Goal: Task Accomplishment & Management: Manage account settings

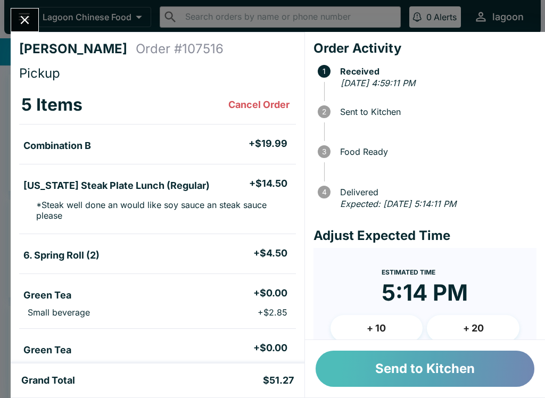
click at [381, 365] on button "Send to Kitchen" at bounding box center [424, 369] width 219 height 36
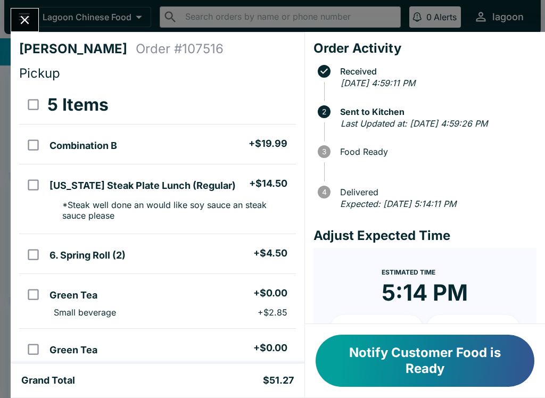
click at [104, 269] on td "6. Spring Roll (2) + $4.50" at bounding box center [170, 254] width 250 height 40
click at [30, 255] on input "orders table" at bounding box center [33, 255] width 24 height 24
checkbox input "false"
click at [30, 27] on icon "Close" at bounding box center [25, 20] width 14 height 14
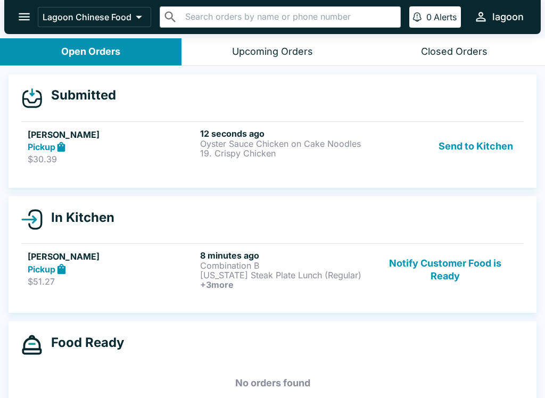
click at [290, 142] on p "Oyster Sauce Chicken on Cake Noodles" at bounding box center [284, 144] width 168 height 10
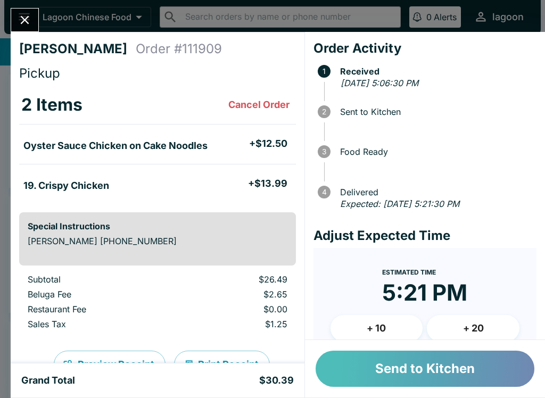
click at [422, 372] on button "Send to Kitchen" at bounding box center [424, 369] width 219 height 36
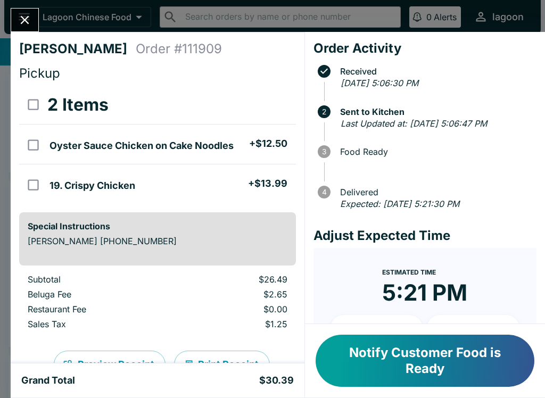
click at [23, 13] on icon "Close" at bounding box center [25, 20] width 14 height 14
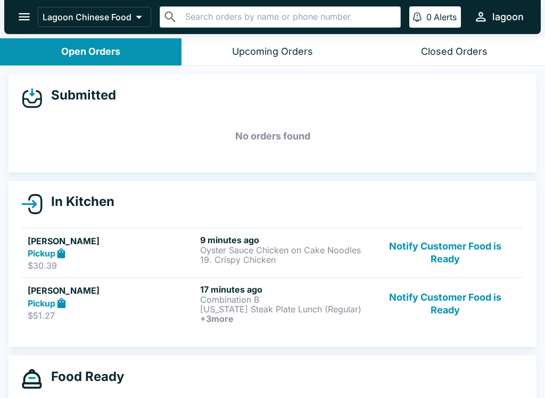
click at [122, 310] on p "$51.27" at bounding box center [112, 315] width 168 height 11
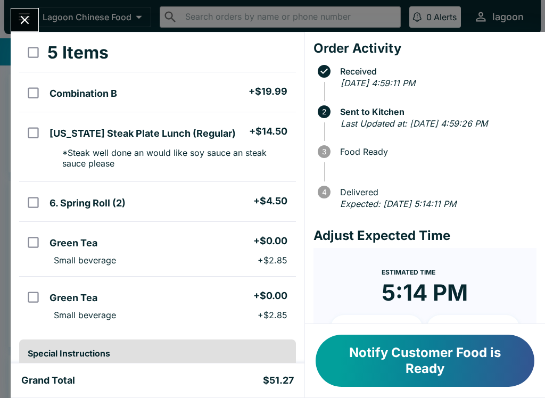
scroll to position [48, 0]
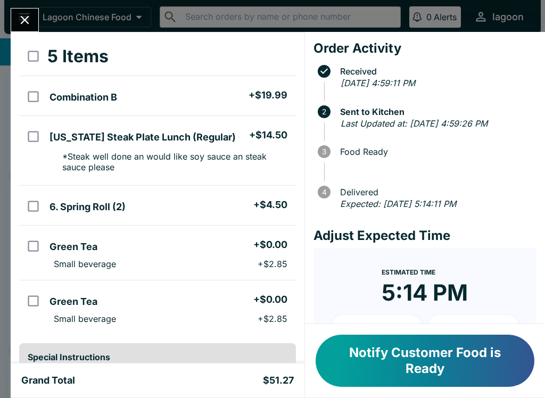
click at [29, 22] on icon "Close" at bounding box center [25, 20] width 14 height 14
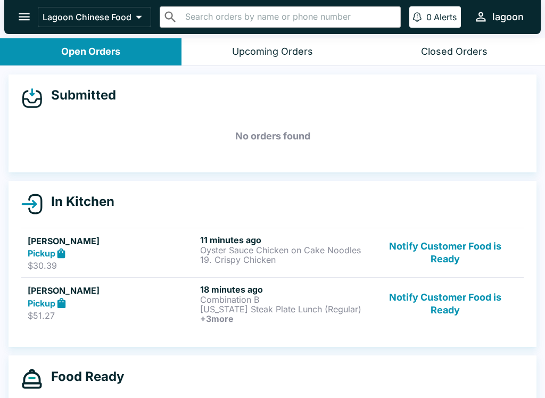
click at [86, 249] on div "Pickup" at bounding box center [112, 253] width 168 height 12
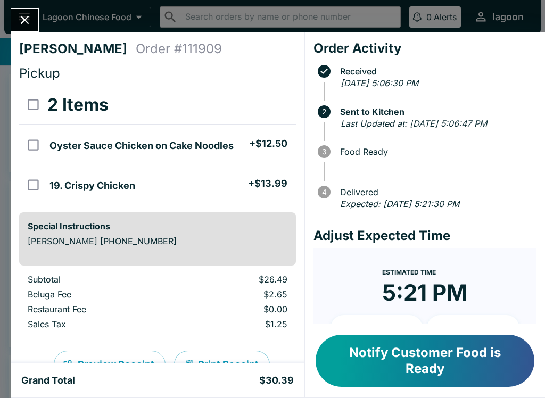
click at [414, 359] on button "Notify Customer Food is Ready" at bounding box center [424, 361] width 219 height 52
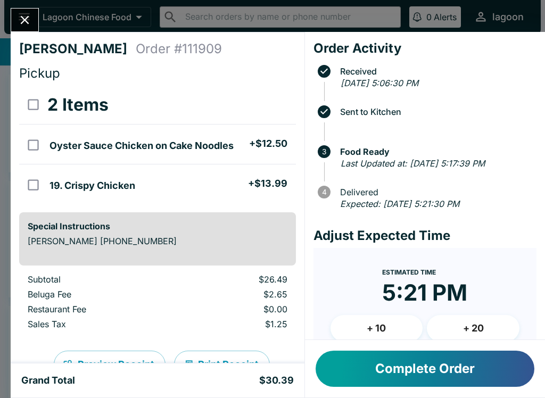
click at [30, 7] on div "[PERSON_NAME] Order # 111909 Pickup 2 Items Oyster Sauce Chicken on Cake Noodle…" at bounding box center [272, 199] width 545 height 398
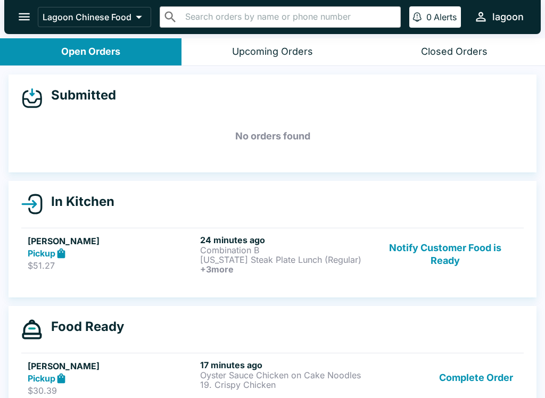
click at [112, 257] on div "Pickup" at bounding box center [112, 253] width 168 height 12
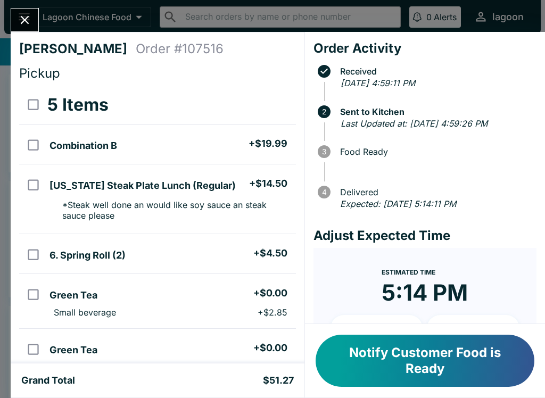
click at [419, 356] on button "Notify Customer Food is Ready" at bounding box center [424, 361] width 219 height 52
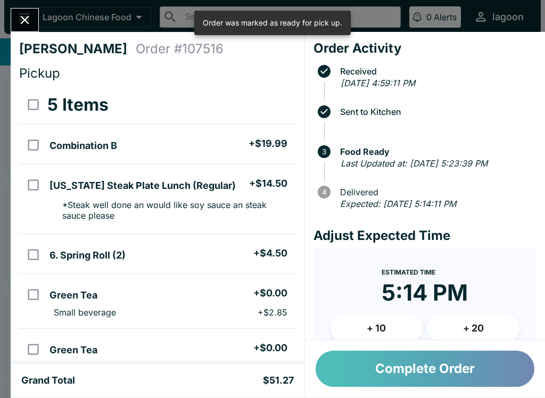
click at [426, 371] on button "Complete Order" at bounding box center [424, 369] width 219 height 36
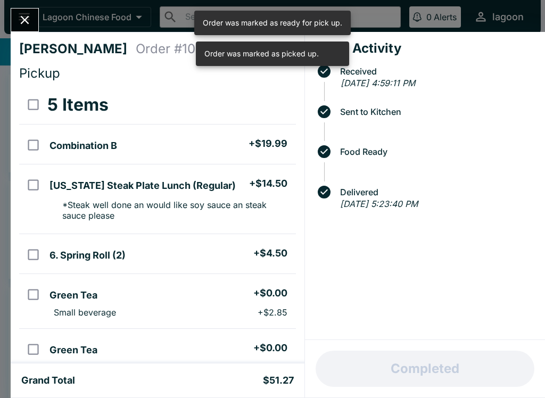
click at [24, 18] on icon "Close" at bounding box center [25, 20] width 14 height 14
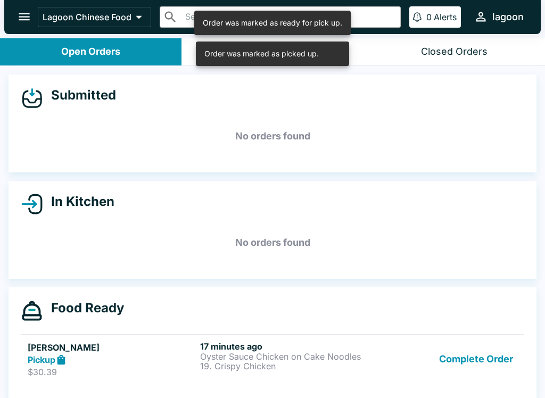
click at [104, 368] on p "$30.39" at bounding box center [112, 372] width 168 height 11
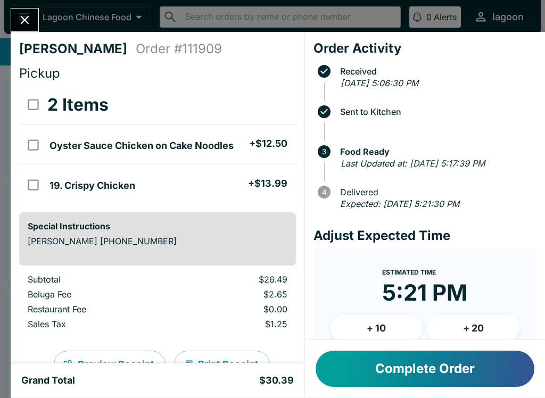
click at [409, 372] on button "Complete Order" at bounding box center [424, 369] width 219 height 36
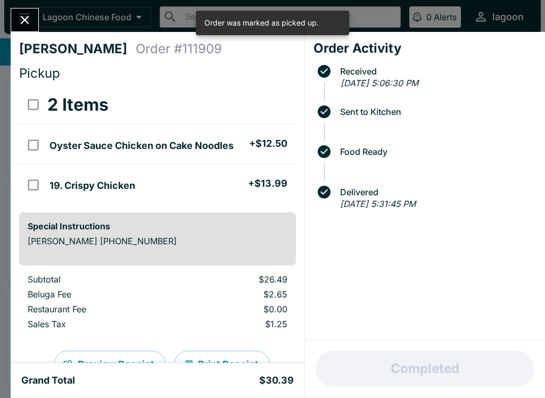
click at [22, 18] on icon "Close" at bounding box center [25, 20] width 9 height 9
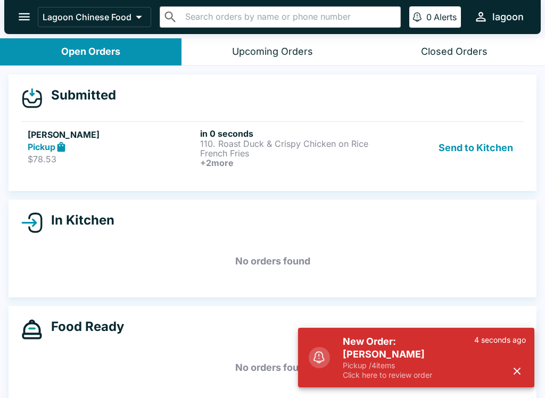
click at [478, 144] on button "Send to Kitchen" at bounding box center [475, 147] width 83 height 39
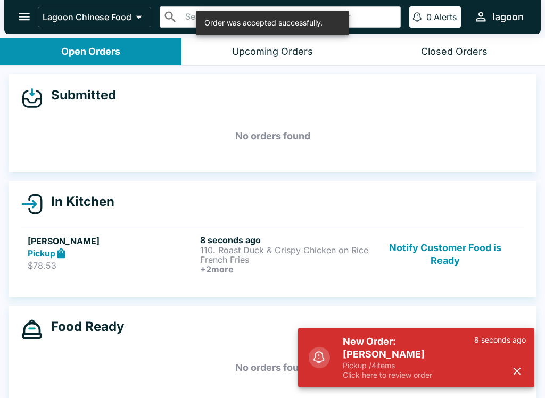
click at [515, 370] on icon "button" at bounding box center [516, 371] width 7 height 7
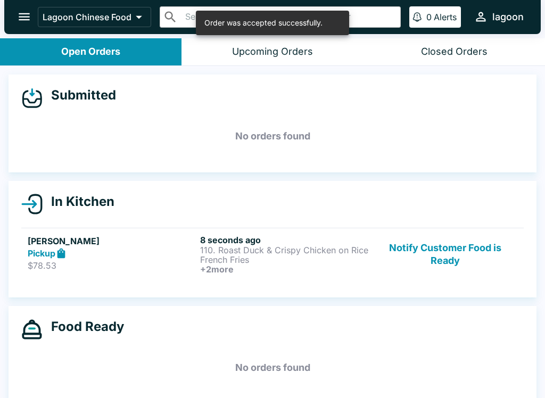
click at [276, 263] on p "French Fries" at bounding box center [284, 260] width 168 height 10
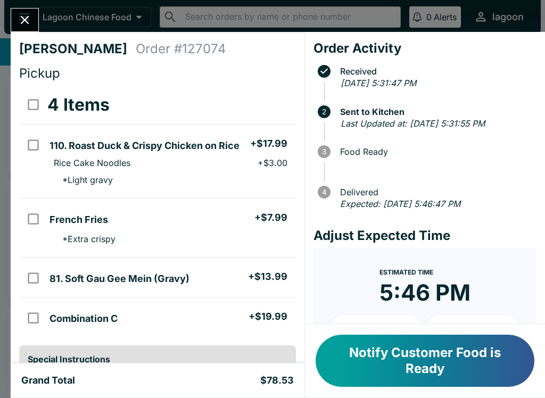
click at [404, 359] on button "Notify Customer Food is Ready" at bounding box center [424, 361] width 219 height 52
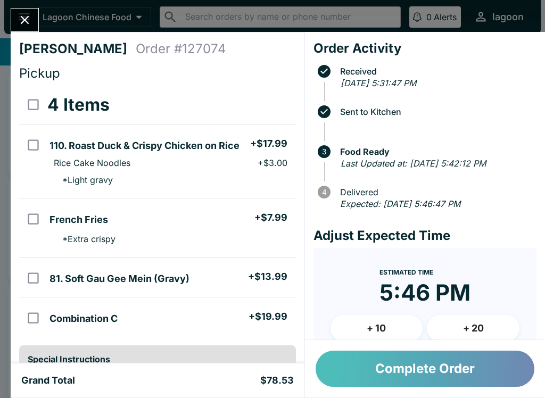
click at [385, 362] on button "Complete Order" at bounding box center [424, 369] width 219 height 36
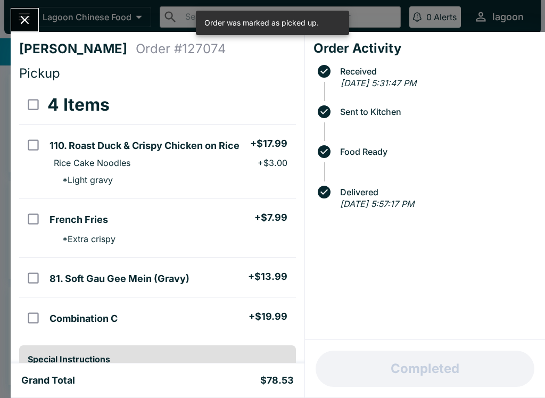
click at [16, 15] on button "Close" at bounding box center [24, 20] width 27 height 23
